Goal: Information Seeking & Learning: Learn about a topic

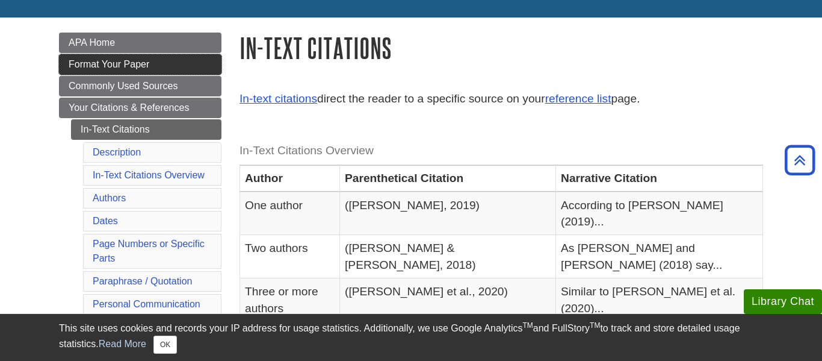
scroll to position [154, 0]
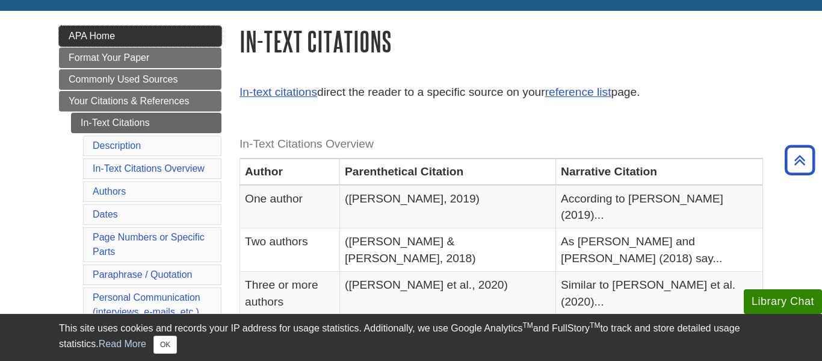
click at [69, 31] on span "APA Home" at bounding box center [92, 36] width 46 height 10
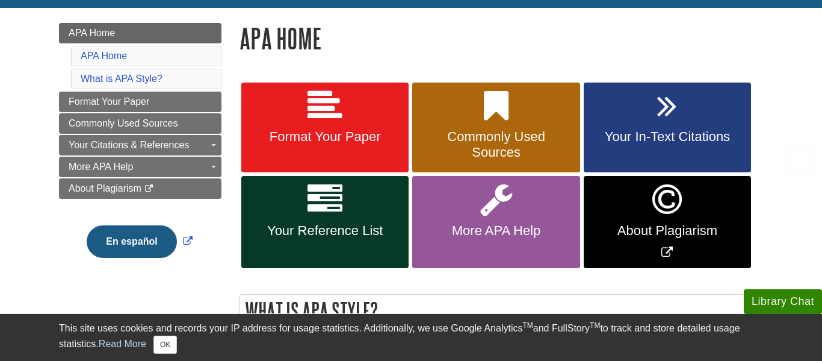
scroll to position [178, 0]
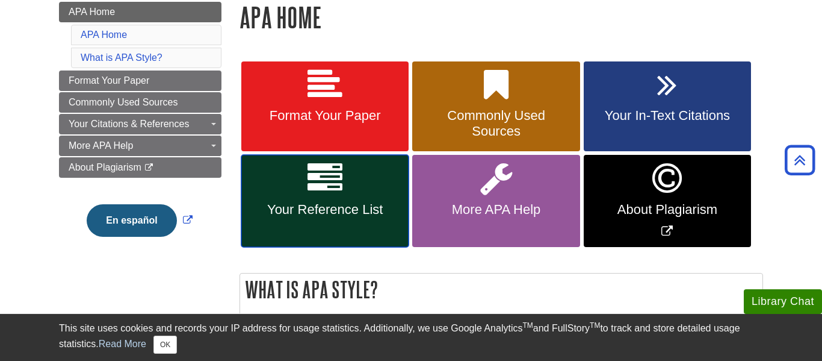
click at [346, 202] on span "Your Reference List" at bounding box center [324, 210] width 149 height 16
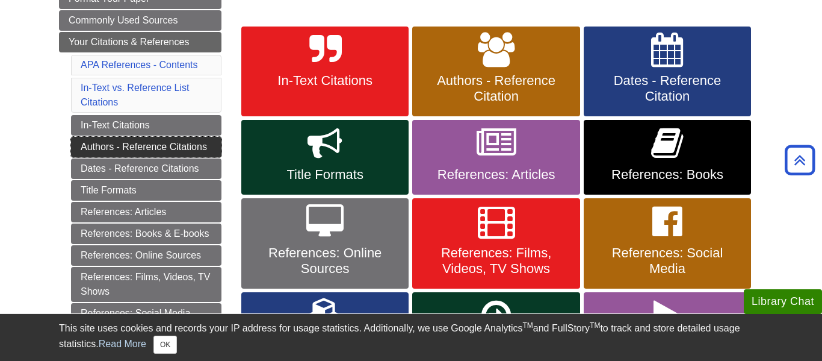
scroll to position [213, 0]
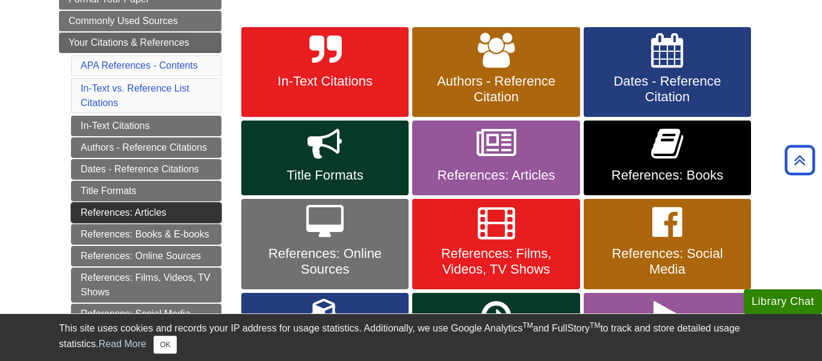
click at [133, 213] on link "References: Articles" at bounding box center [146, 212] width 151 height 20
